Goal: Information Seeking & Learning: Learn about a topic

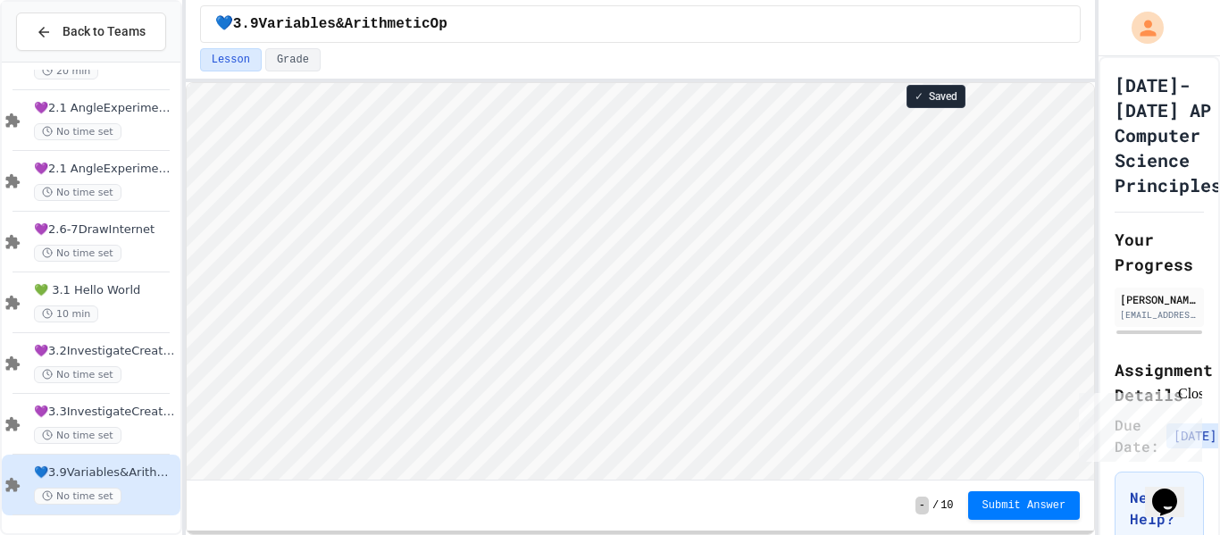
scroll to position [2, 0]
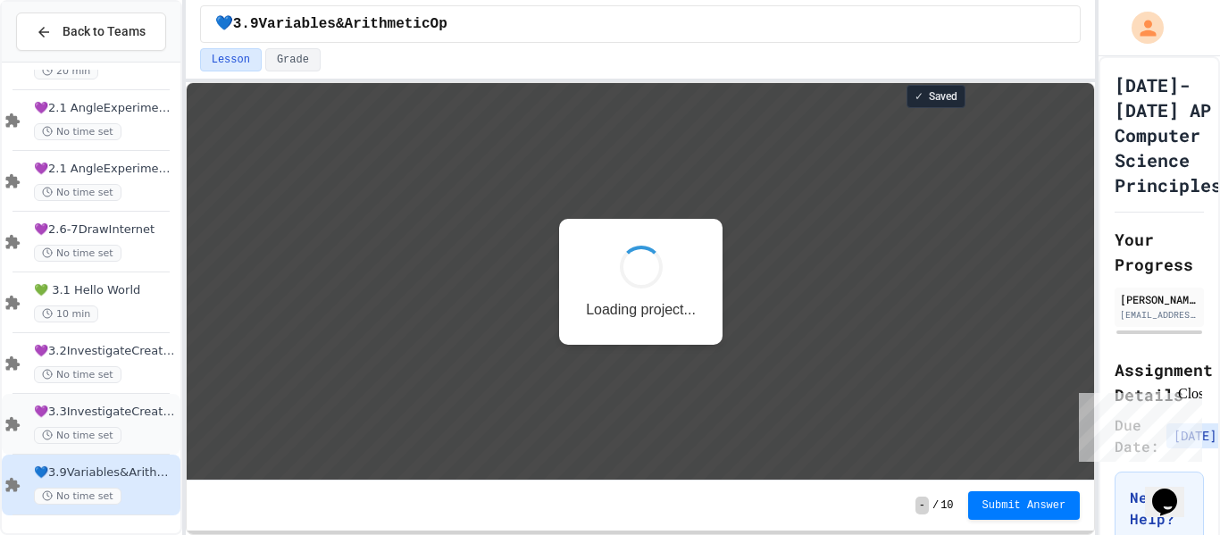
click at [122, 431] on div "No time set" at bounding box center [105, 435] width 143 height 17
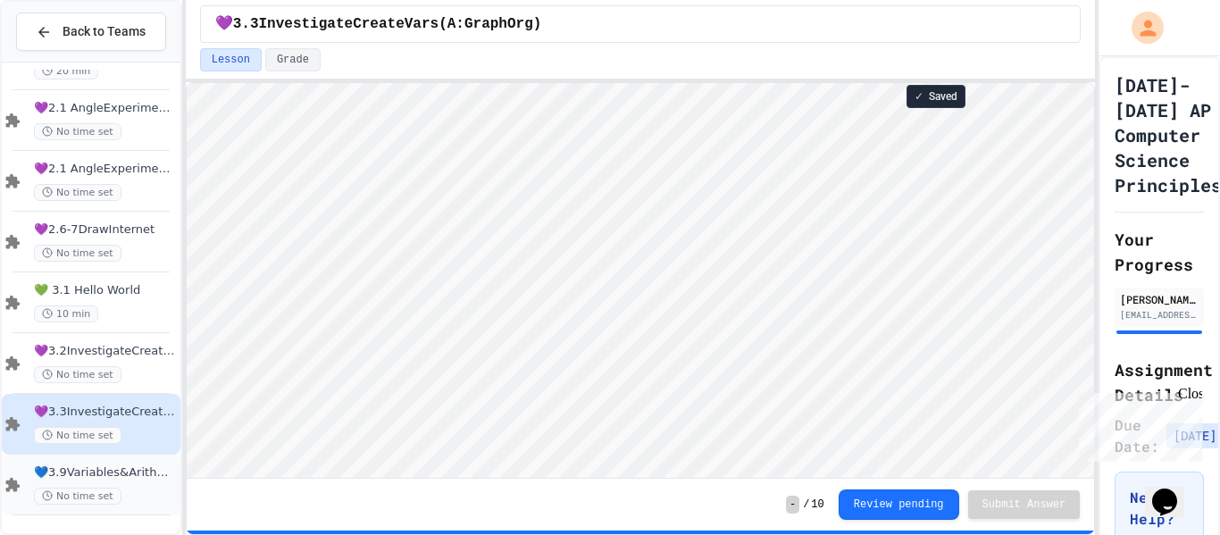
click at [134, 455] on div "💙3.9Variables&ArithmeticOp No time set" at bounding box center [91, 485] width 179 height 61
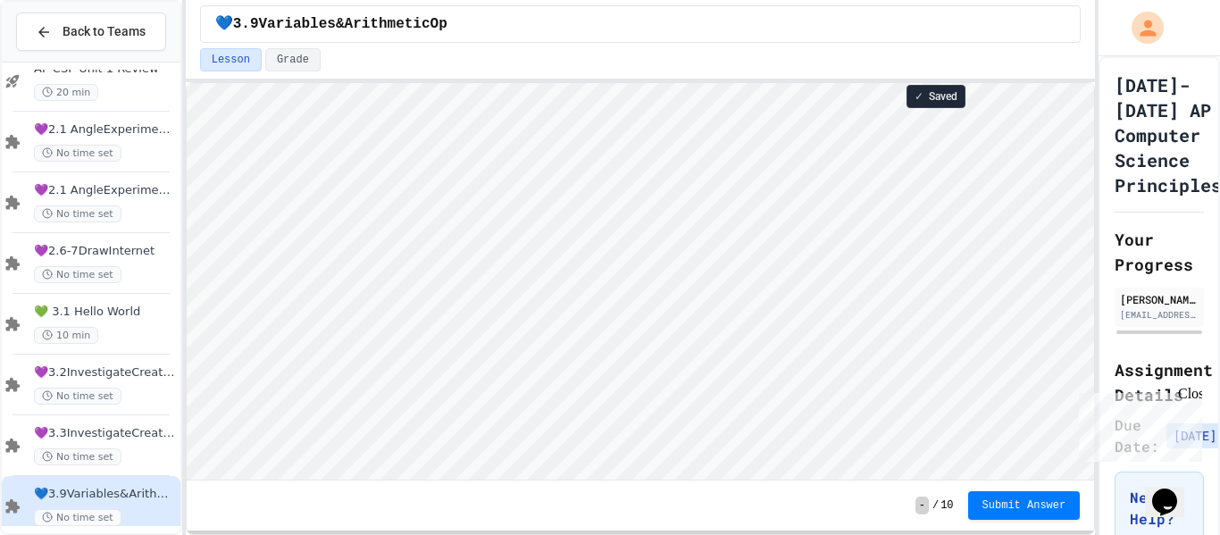
scroll to position [2, 0]
type textarea "*"
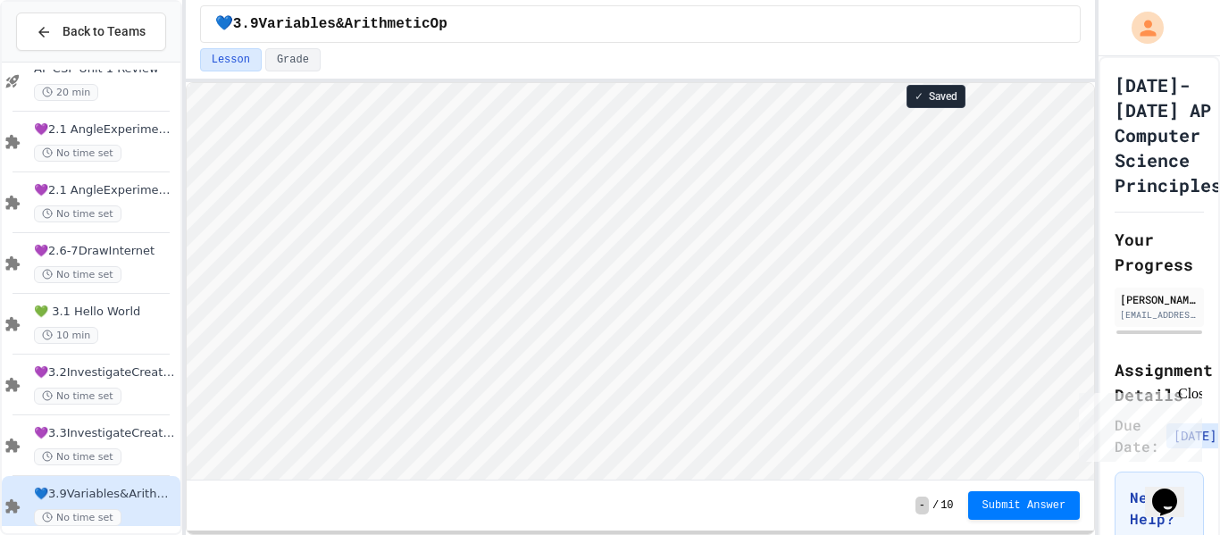
scroll to position [2, 0]
type textarea "*"
click at [1013, 510] on span "Submit Answer" at bounding box center [1024, 504] width 84 height 14
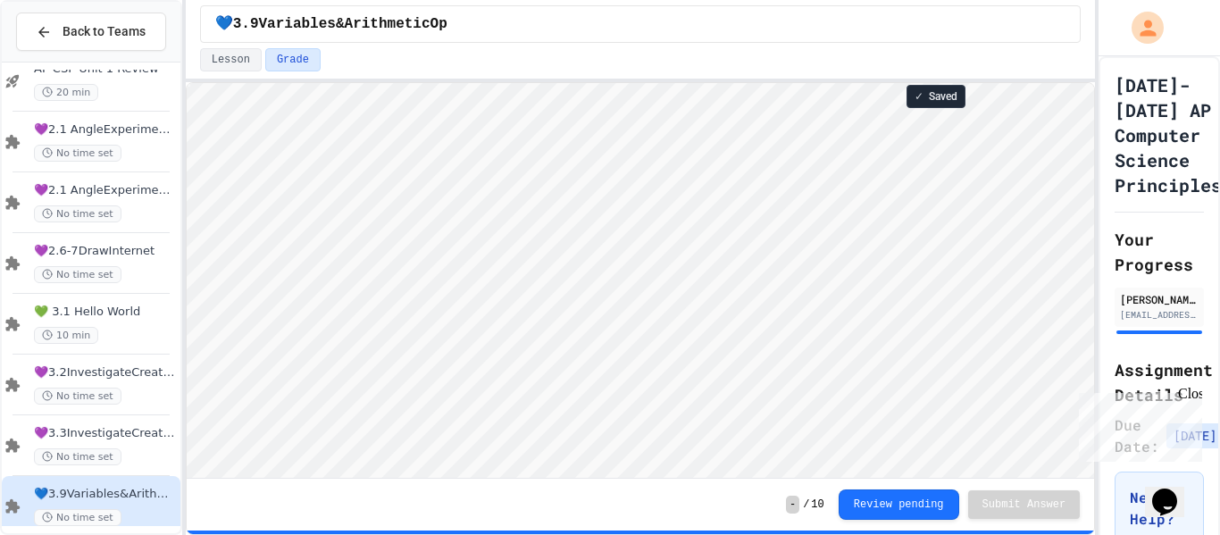
scroll to position [172, 0]
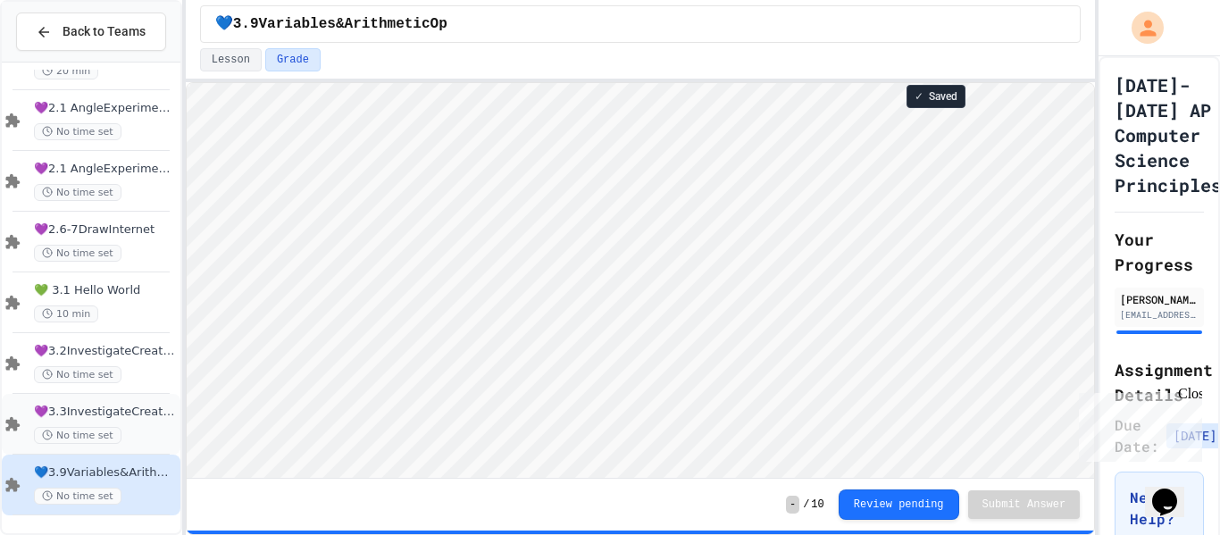
click at [143, 424] on div "💜3.3InvestigateCreateVars(A:GraphOrg) No time set" at bounding box center [105, 424] width 143 height 39
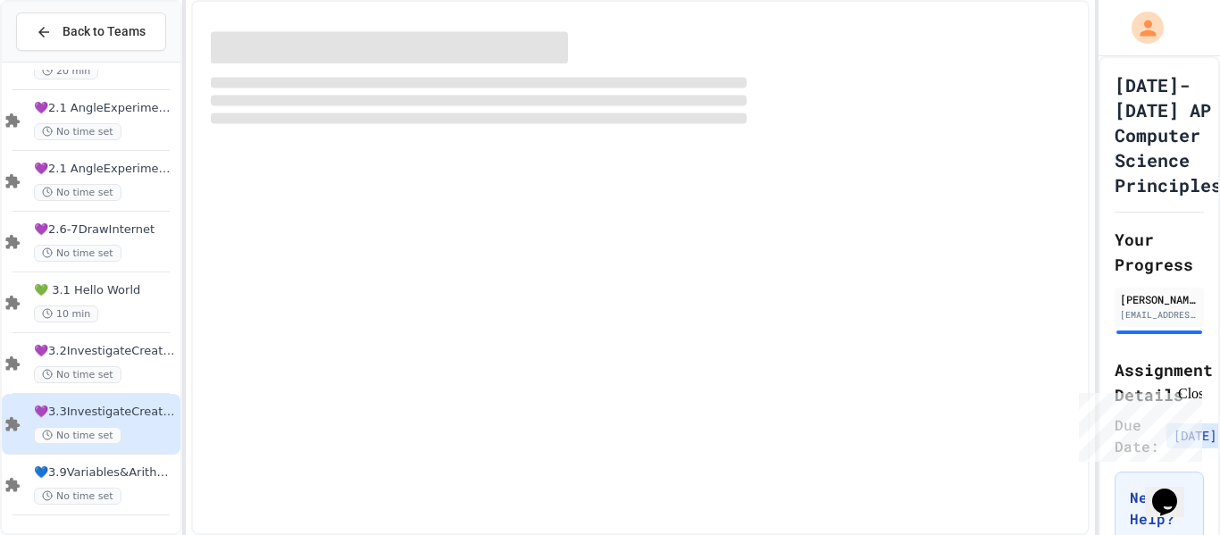
scroll to position [151, 0]
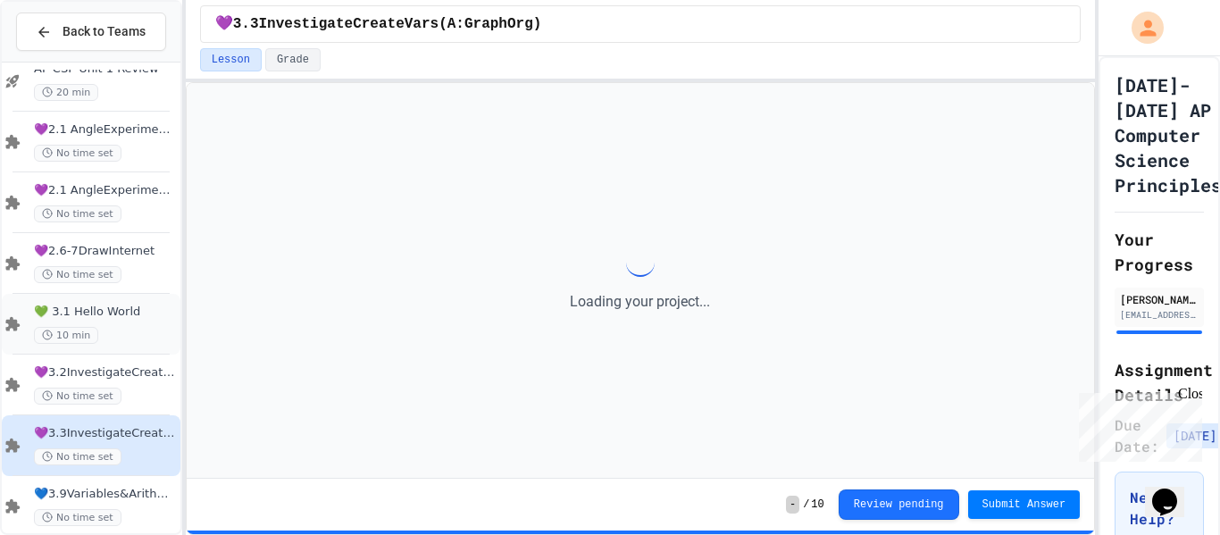
click at [153, 305] on span "💚 3.1 Hello World" at bounding box center [105, 312] width 143 height 15
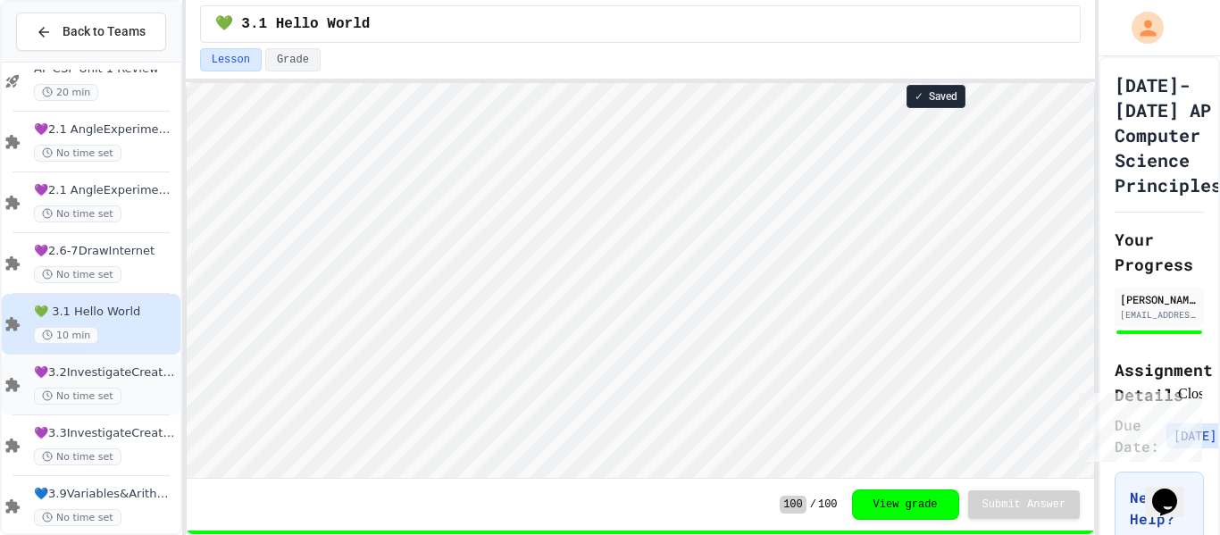
click at [154, 386] on div "💜3.2InvestigateCreateVars No time set" at bounding box center [105, 384] width 143 height 39
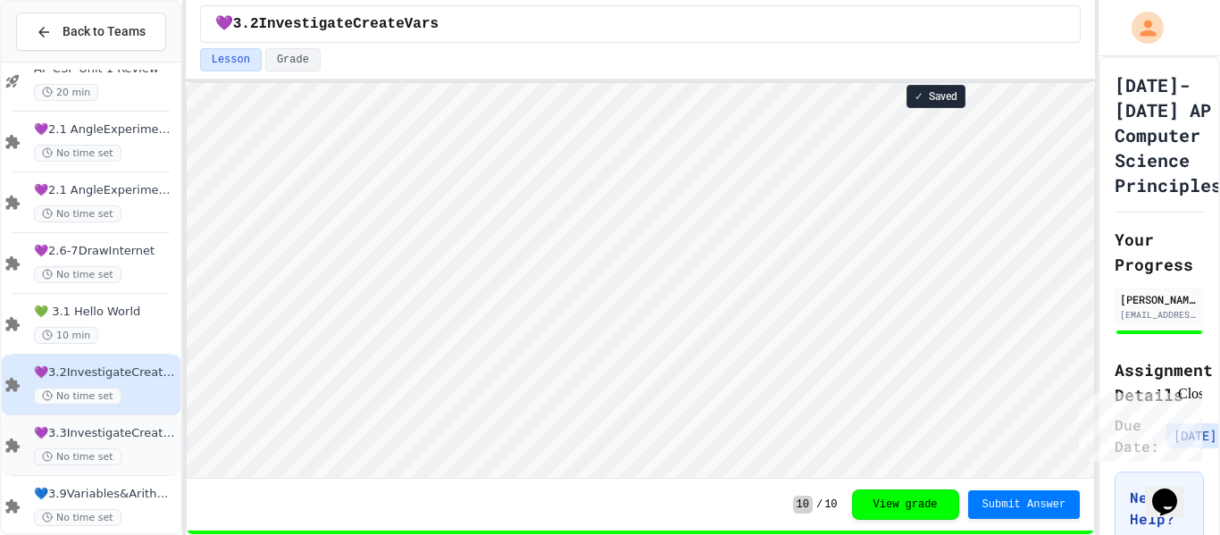
click at [140, 438] on span "💜3.3InvestigateCreateVars(A:GraphOrg)" at bounding box center [105, 433] width 143 height 15
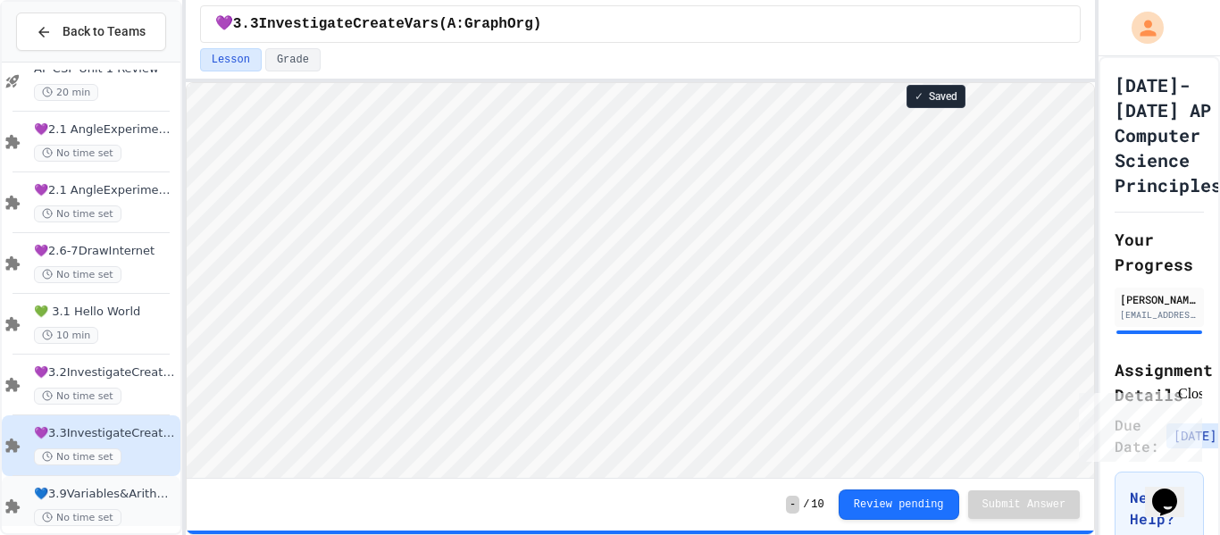
click at [138, 496] on span "💙3.9Variables&ArithmeticOp" at bounding box center [105, 494] width 143 height 15
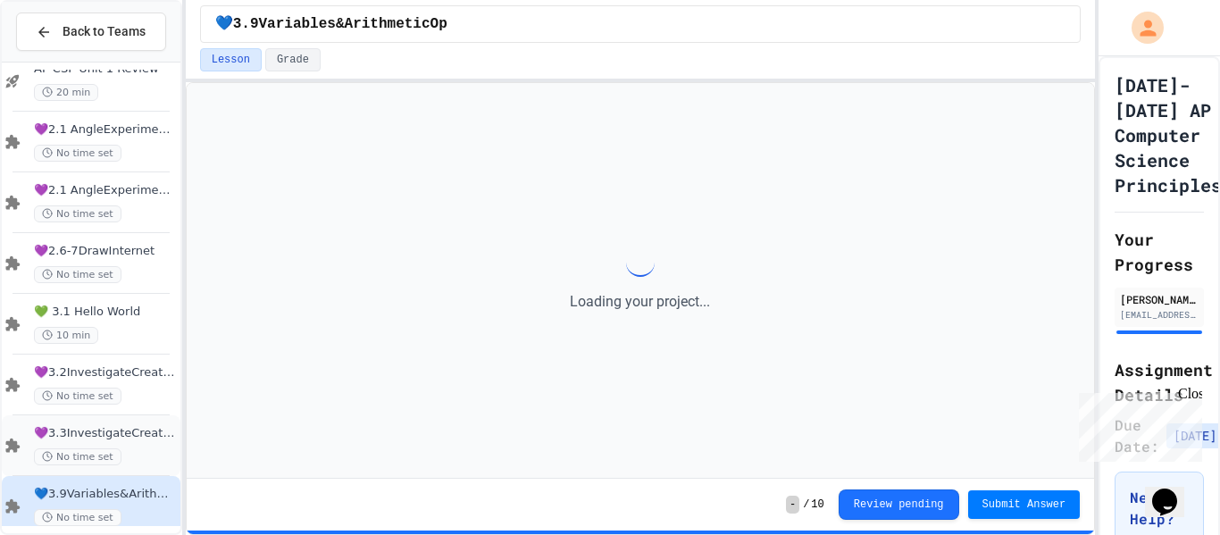
click at [138, 445] on div "💜3.3InvestigateCreateVars(A:GraphOrg) No time set" at bounding box center [105, 445] width 143 height 39
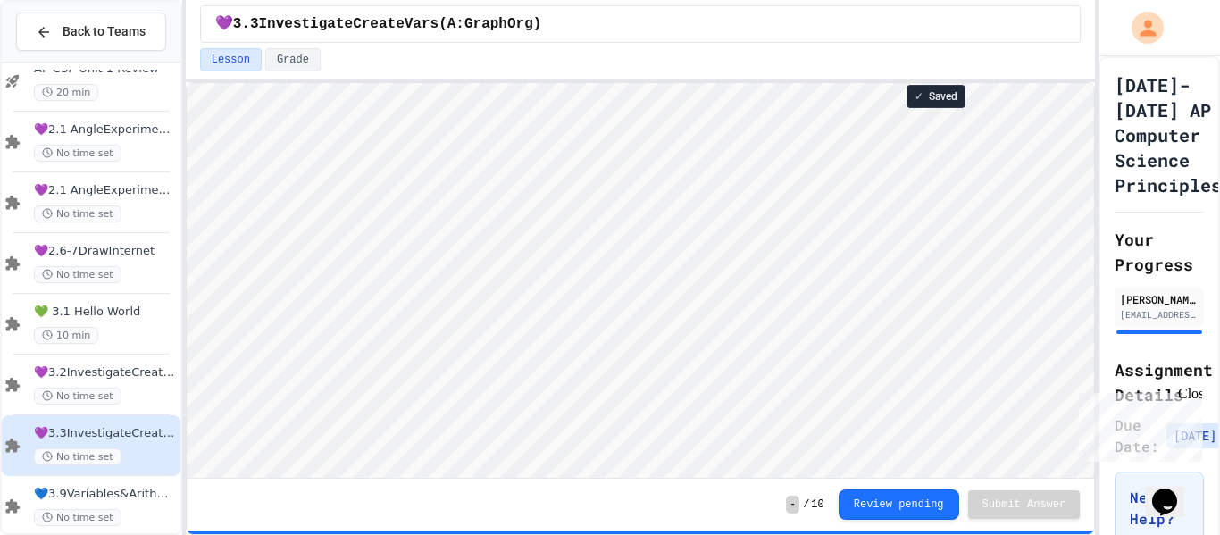
scroll to position [2, 0]
click at [156, 514] on div "No time set" at bounding box center [105, 517] width 143 height 17
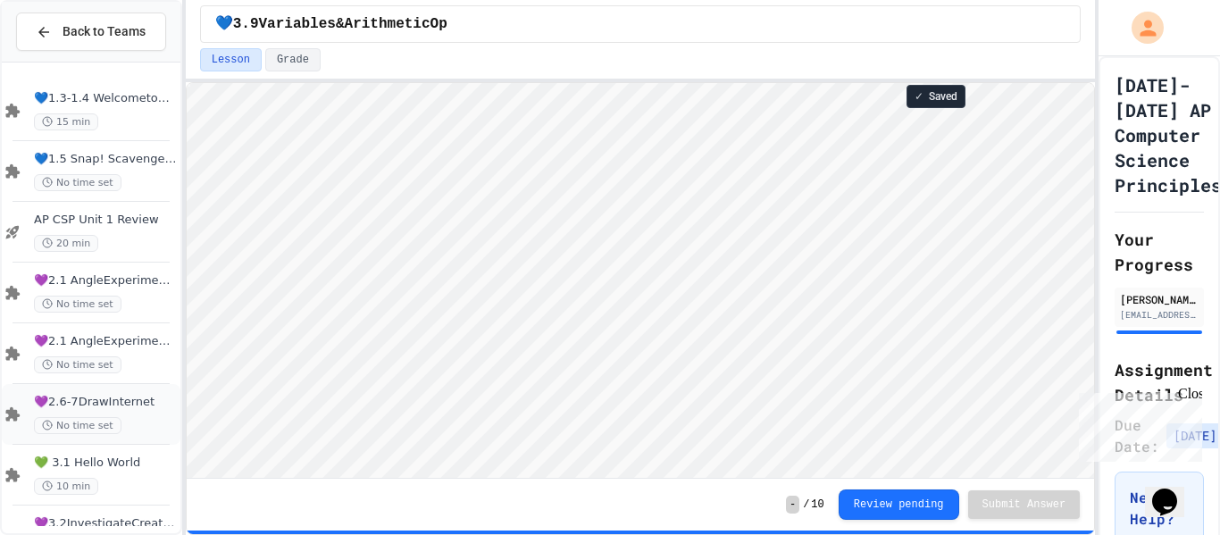
click at [134, 407] on span "💜2.6-7DrawInternet" at bounding box center [105, 402] width 143 height 15
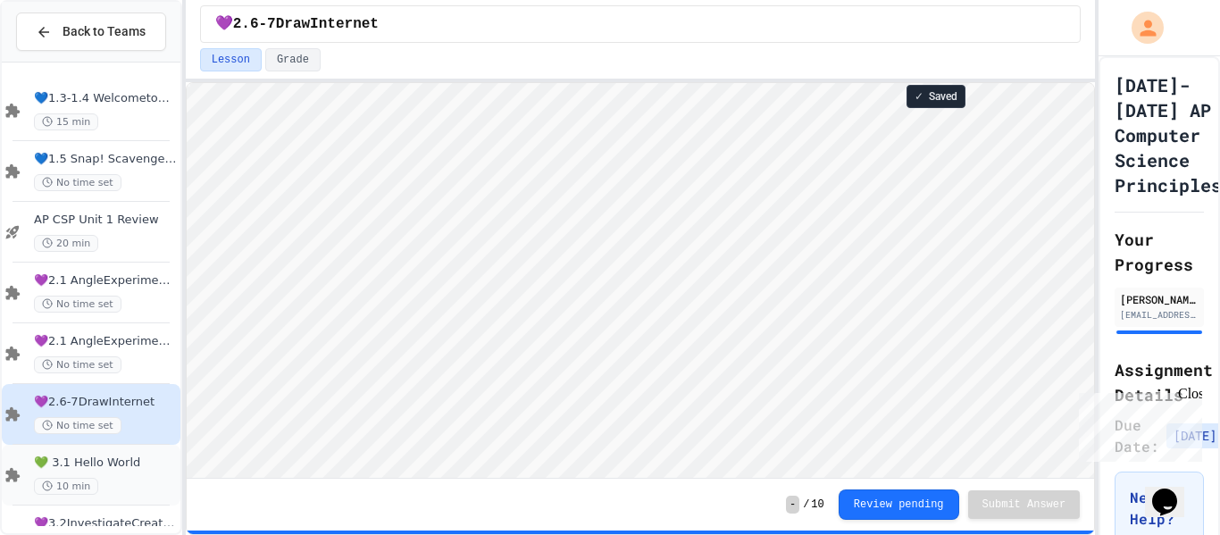
click at [129, 491] on div "10 min" at bounding box center [105, 486] width 143 height 17
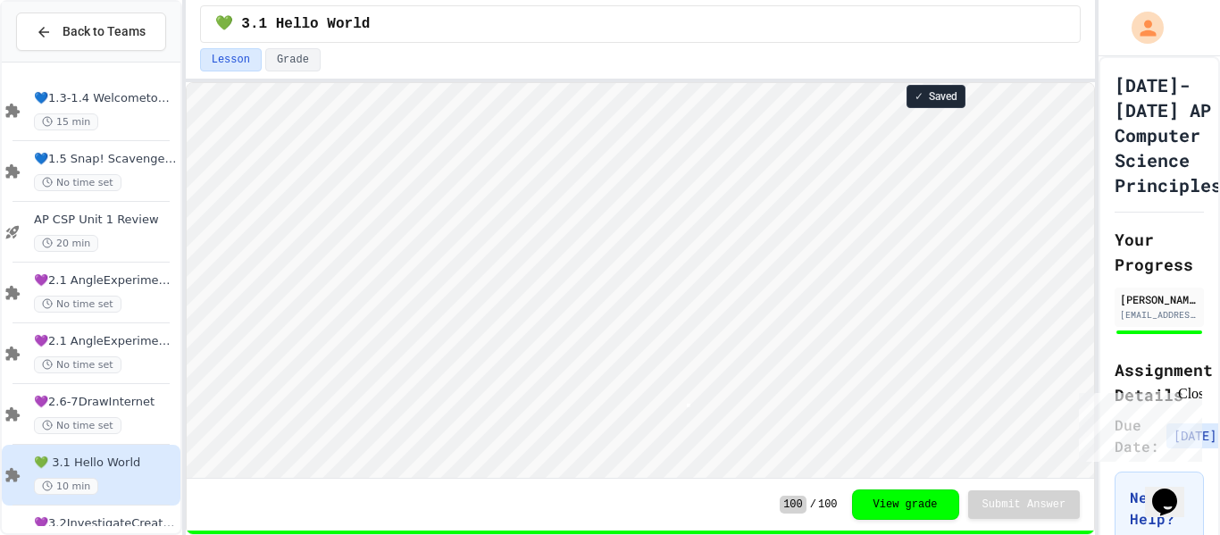
scroll to position [2, 0]
click at [99, 516] on span "💜3.2InvestigateCreateVars" at bounding box center [105, 523] width 143 height 15
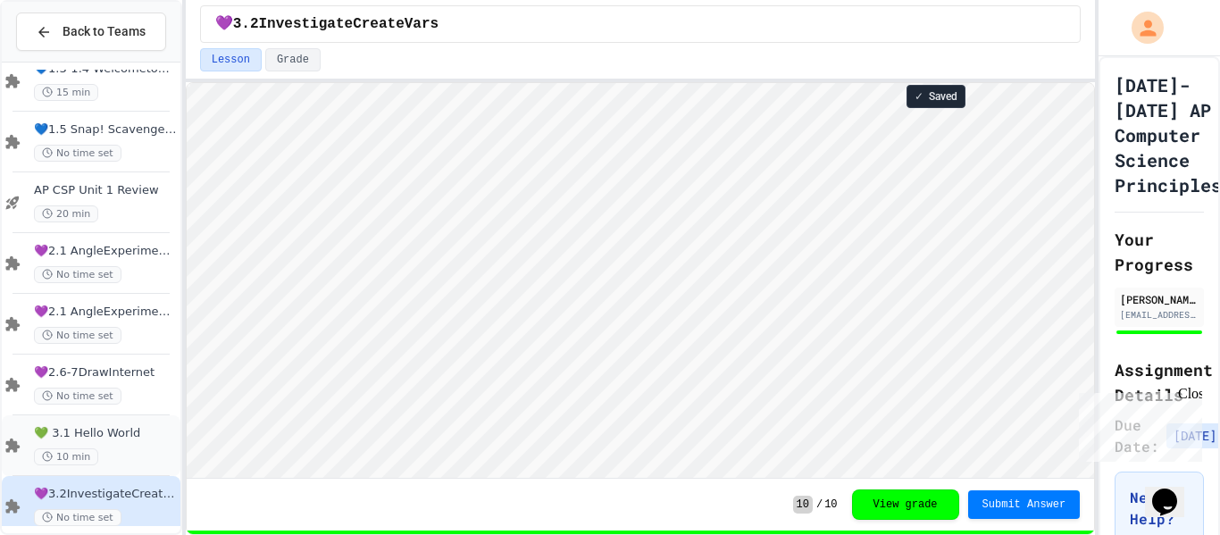
click at [106, 449] on div "10 min" at bounding box center [105, 456] width 143 height 17
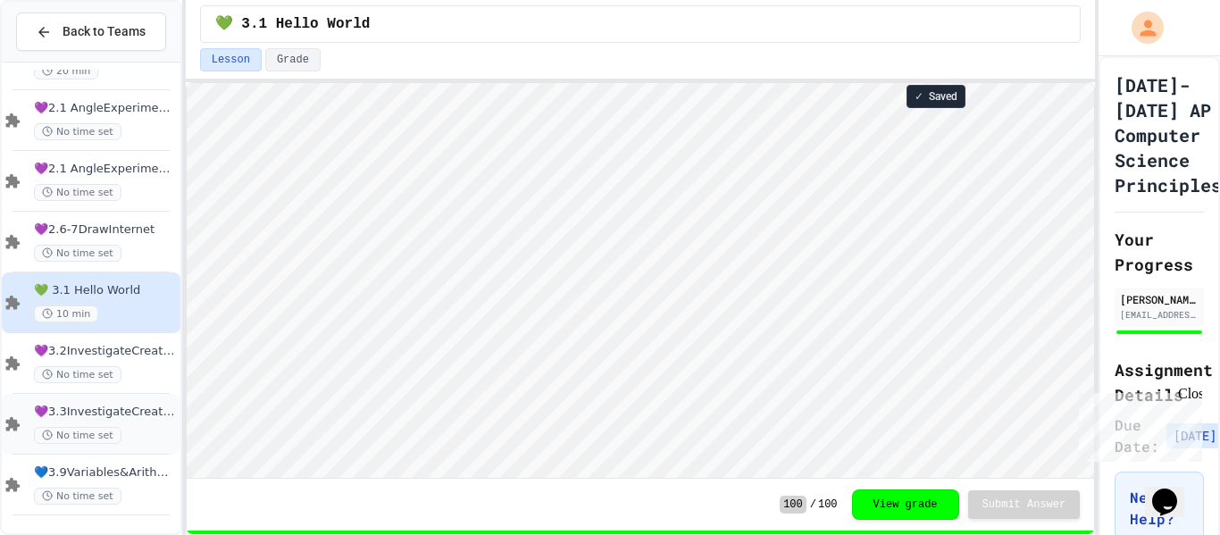
click at [124, 410] on span "💜3.3InvestigateCreateVars(A:GraphOrg)" at bounding box center [105, 412] width 143 height 15
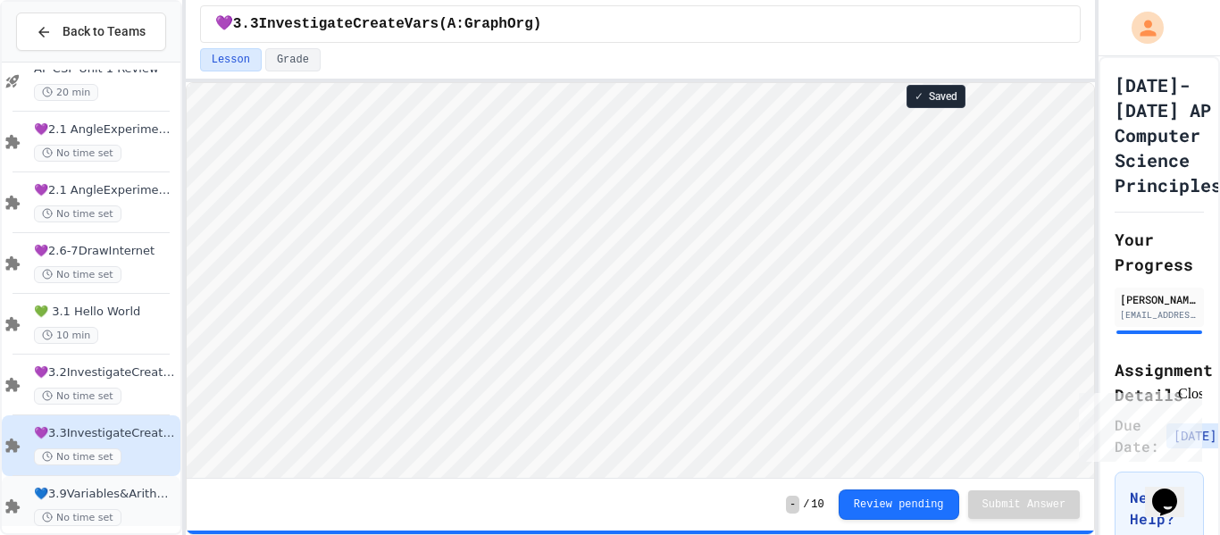
click at [144, 505] on div "💙3.9Variables&ArithmeticOp No time set" at bounding box center [105, 506] width 143 height 39
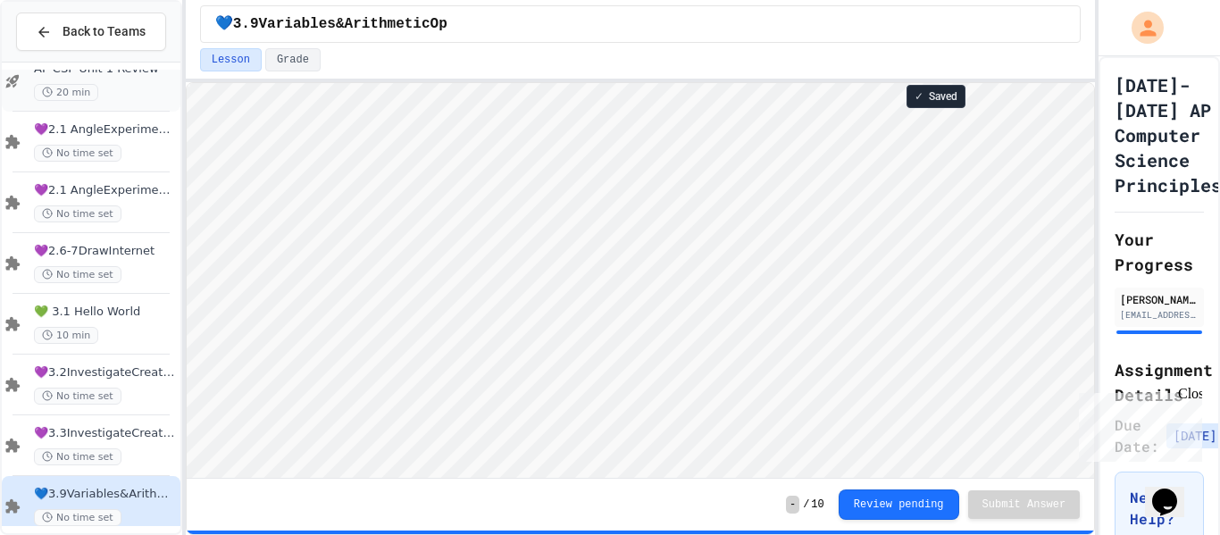
click at [135, 96] on div "20 min" at bounding box center [105, 92] width 143 height 17
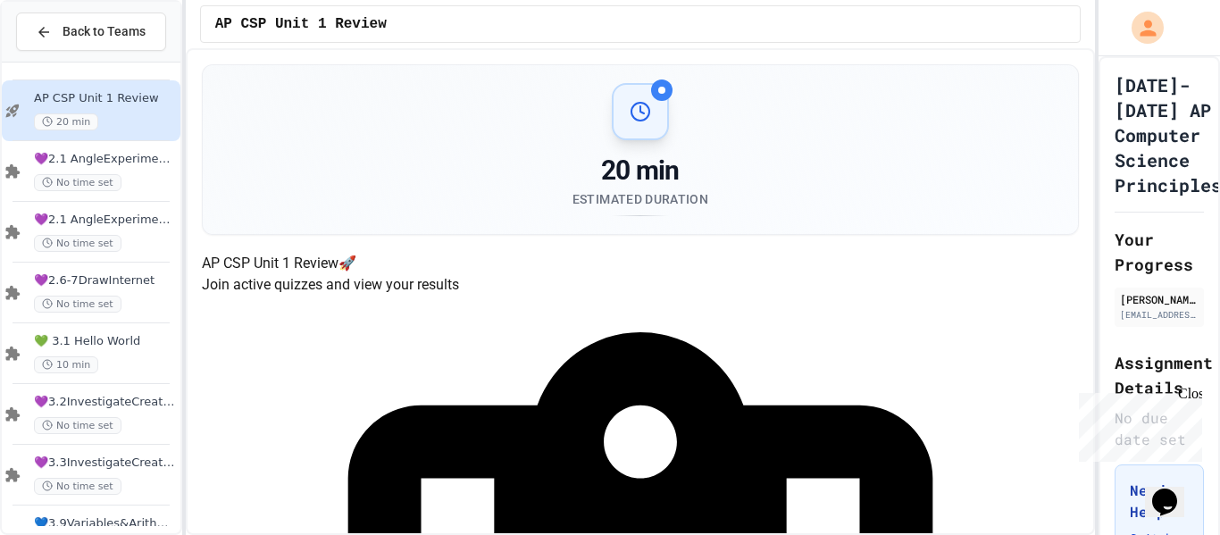
scroll to position [172, 0]
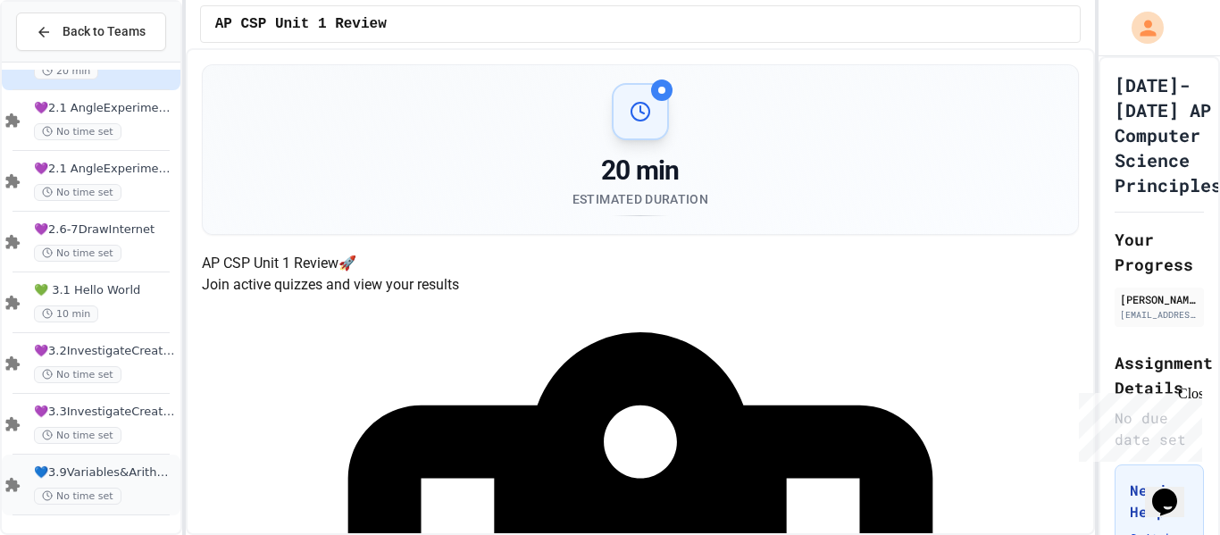
click at [129, 490] on div "No time set" at bounding box center [105, 496] width 143 height 17
